Goal: Task Accomplishment & Management: Use online tool/utility

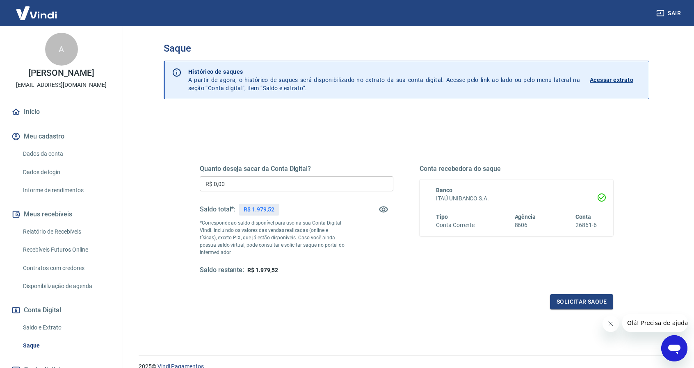
click at [264, 185] on input "R$ 0,00" at bounding box center [297, 183] width 194 height 15
drag, startPoint x: 239, startPoint y: 180, endPoint x: 171, endPoint y: 180, distance: 68.1
click at [171, 180] on div "Quanto deseja sacar da Conta Digital? R$ 0,00 ​ Saldo total*: R$ 1.979,52 *Corr…" at bounding box center [407, 258] width 486 height 293
type input "R$ 1.979,52"
click at [568, 298] on button "Solicitar saque" at bounding box center [581, 302] width 63 height 15
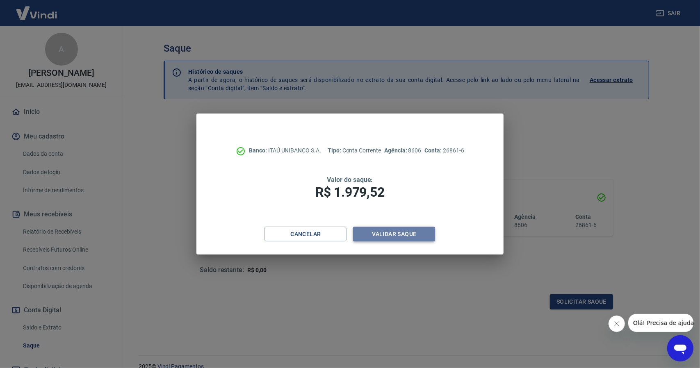
click at [394, 236] on button "Validar saque" at bounding box center [394, 234] width 82 height 15
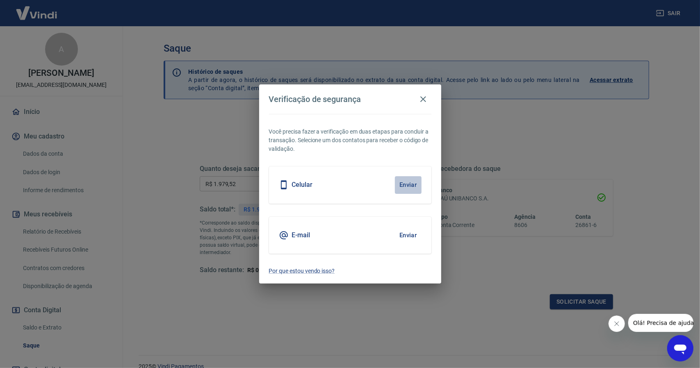
click at [403, 184] on button "Enviar" at bounding box center [408, 184] width 27 height 17
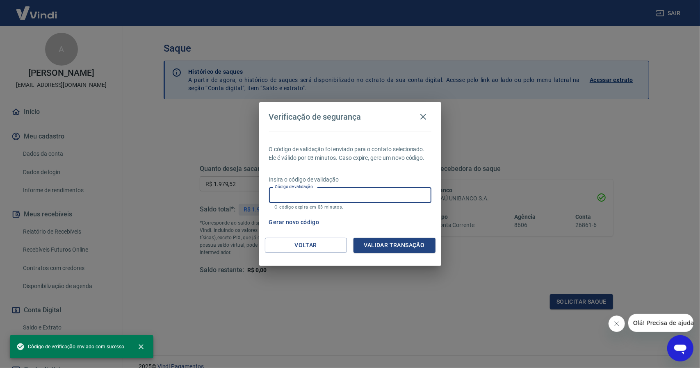
click at [362, 197] on input "Código de validação" at bounding box center [350, 194] width 162 height 15
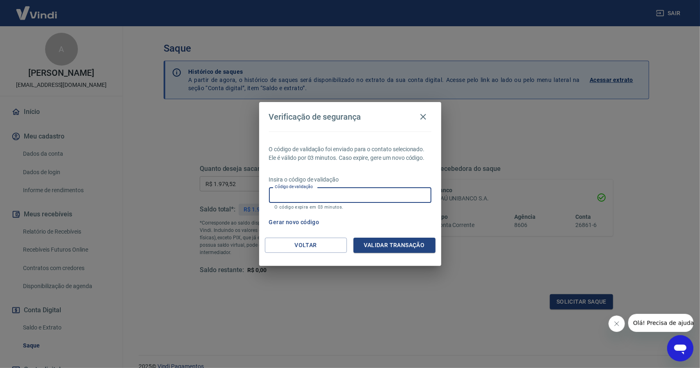
click at [345, 195] on input "Código de validação" at bounding box center [350, 194] width 162 height 15
type input "253838"
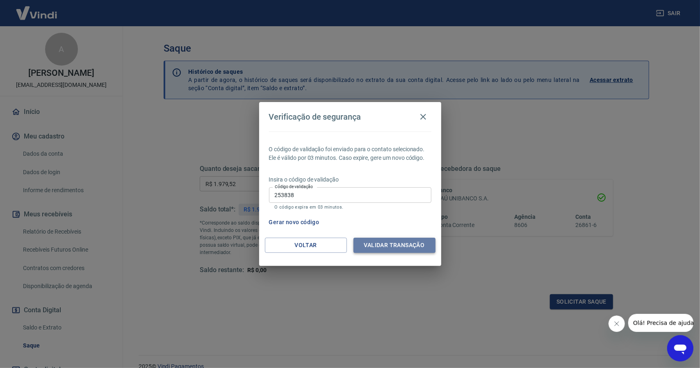
click at [395, 242] on button "Validar transação" at bounding box center [395, 245] width 82 height 15
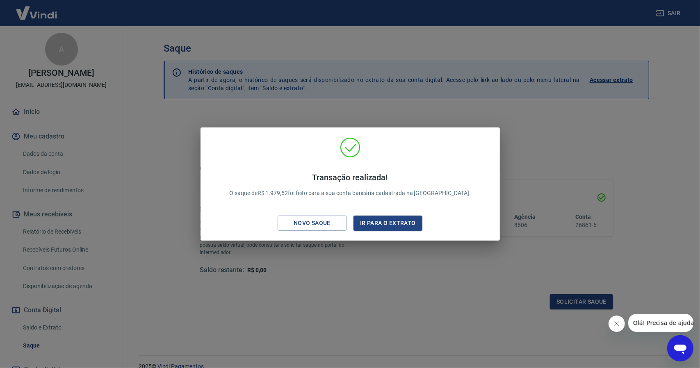
click at [370, 301] on div "Transação realizada! O saque de R$ 1.979,52 foi feito para a sua conta bancária…" at bounding box center [350, 184] width 700 height 368
